Goal: Navigation & Orientation: Find specific page/section

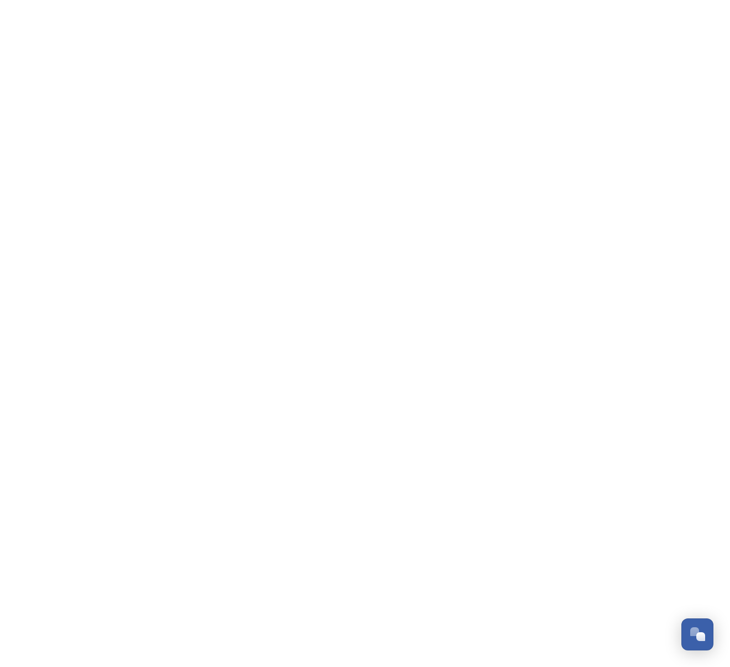
scroll to position [177, 0]
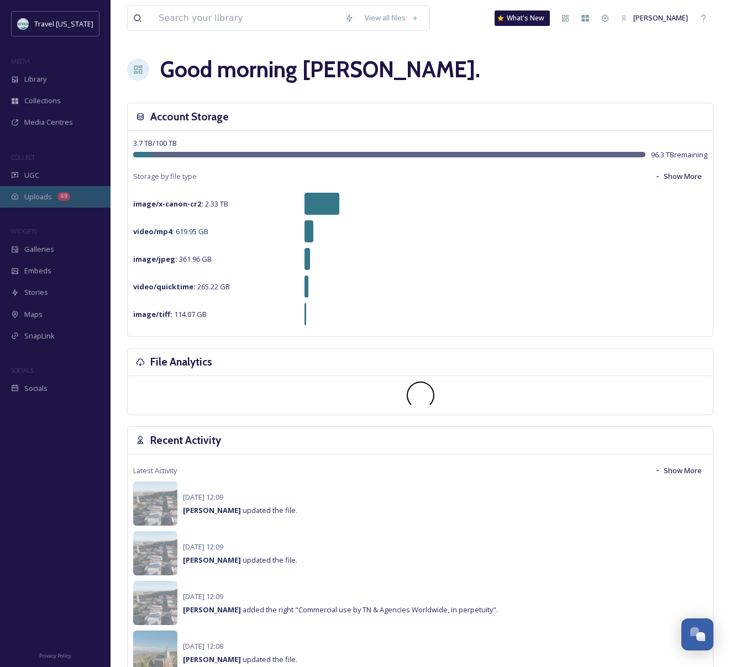
click at [82, 200] on div "Uploads 49" at bounding box center [55, 197] width 111 height 22
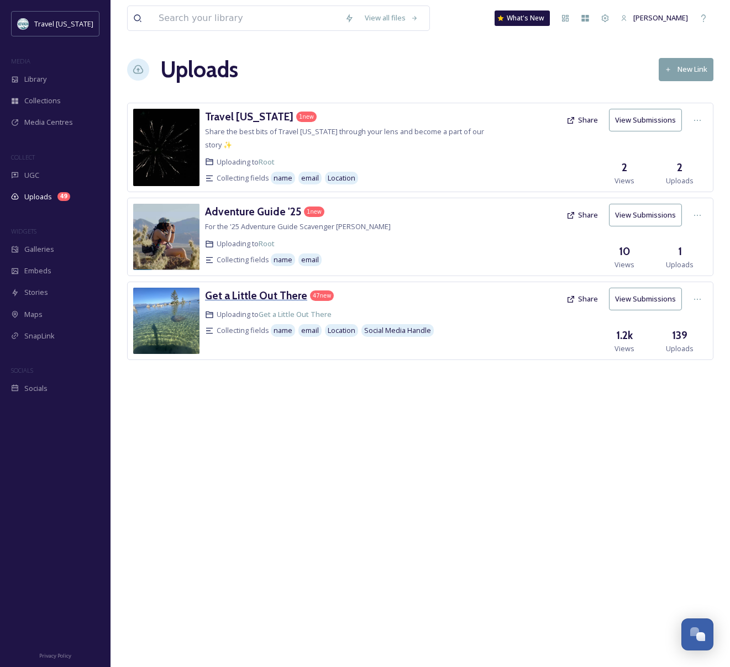
click at [282, 298] on h3 "Get a Little Out There" at bounding box center [256, 295] width 102 height 13
click at [280, 296] on h3 "Get a Little Out There" at bounding box center [256, 295] width 102 height 13
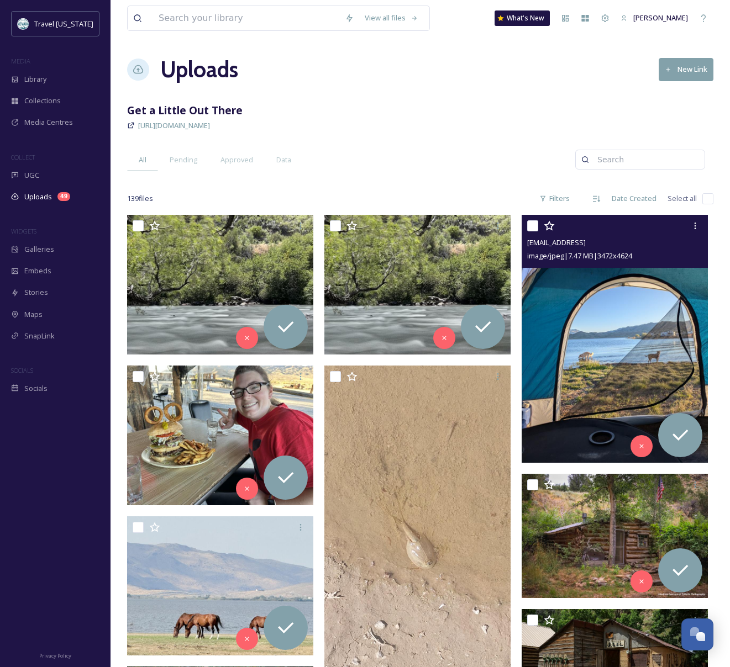
click at [631, 350] on img at bounding box center [615, 339] width 186 height 248
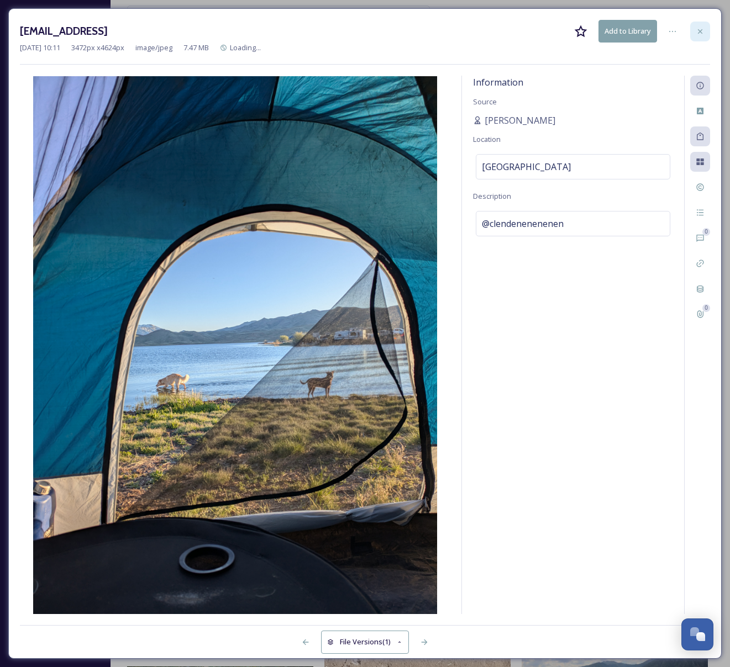
click at [696, 29] on icon at bounding box center [700, 31] width 9 height 9
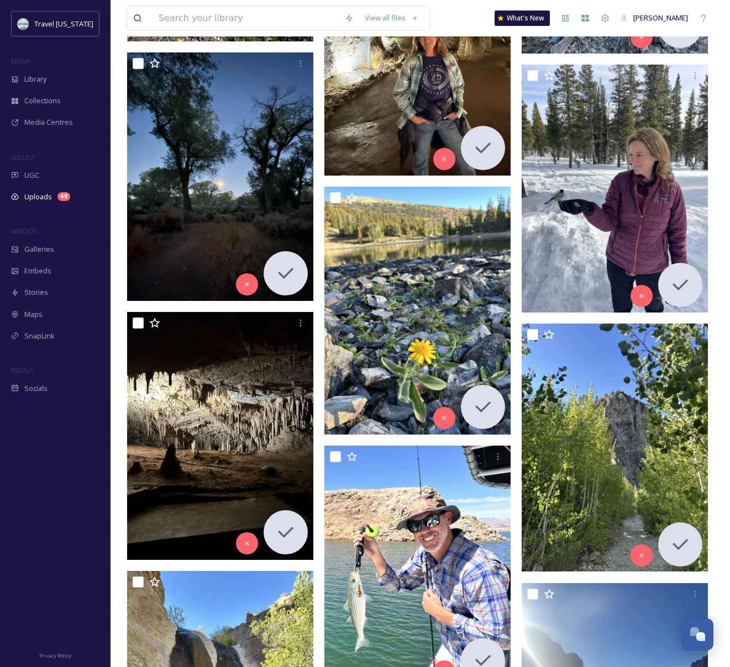
scroll to position [4346, 0]
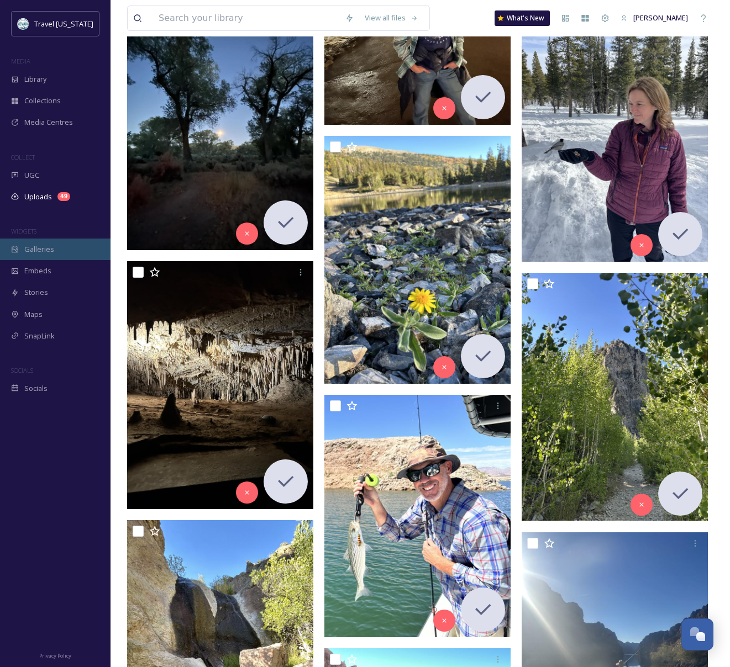
click at [40, 245] on span "Galleries" at bounding box center [39, 249] width 30 height 10
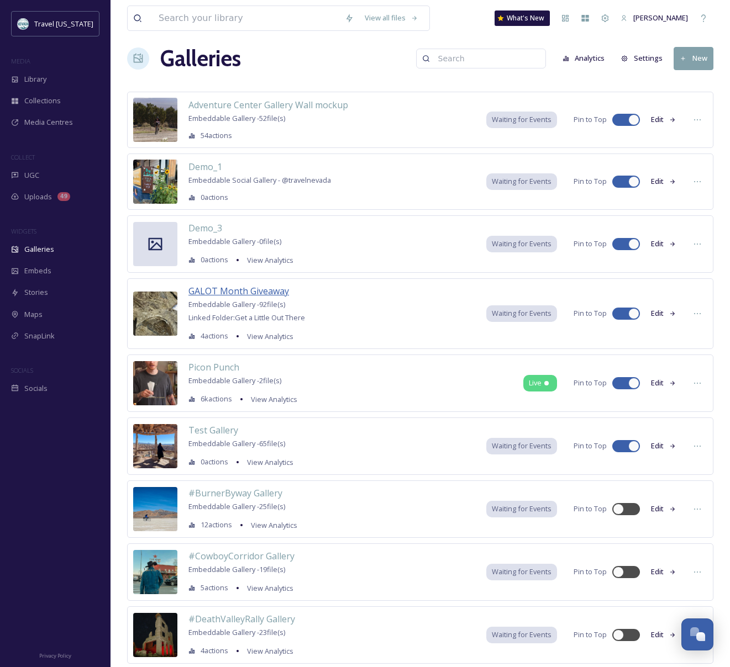
click at [256, 298] on div "GALOT Month Giveaway Embeddable Gallery - 92 file(s) Linked Folder: Get a Littl…" at bounding box center [246, 314] width 117 height 59
click at [265, 289] on span "GALOT Month Giveaway" at bounding box center [238, 292] width 101 height 12
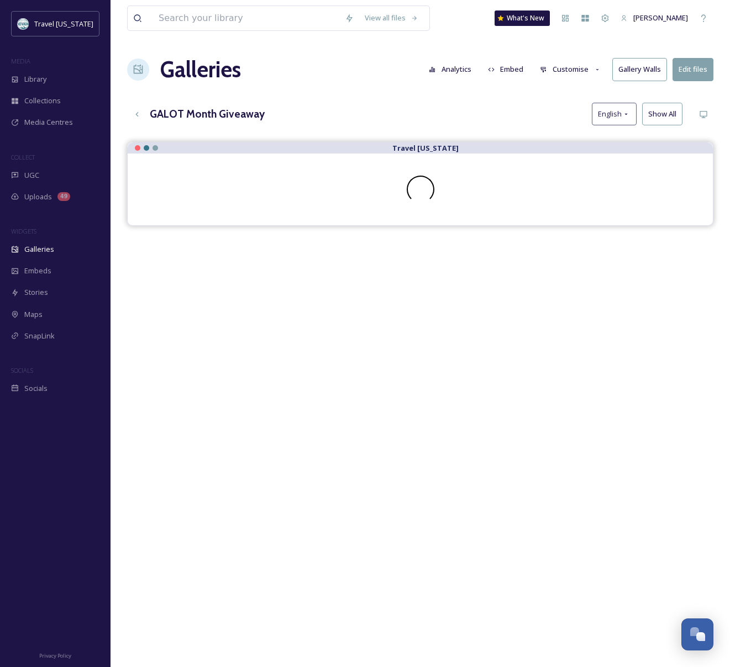
click at [391, 78] on div "Galleries Analytics Embed Customise Gallery Walls Edit files" at bounding box center [420, 69] width 586 height 33
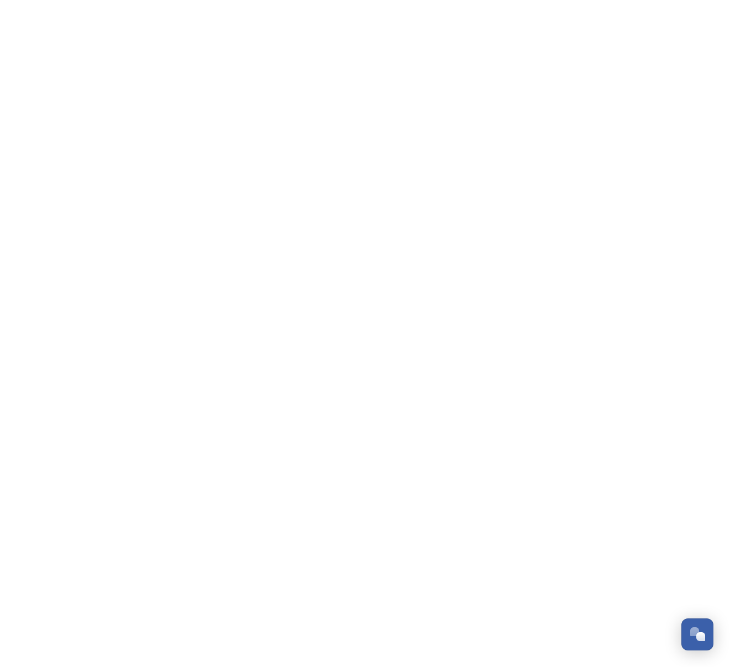
scroll to position [177, 0]
